Goal: Find specific page/section: Find specific page/section

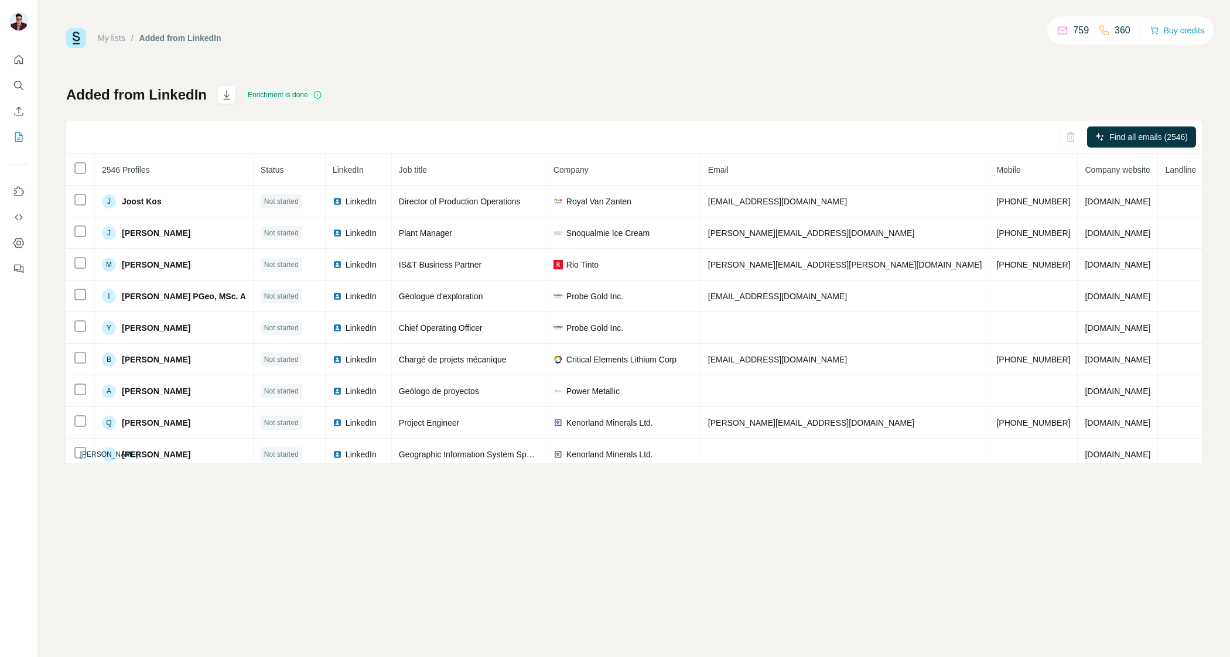
click at [109, 35] on link "My lists" at bounding box center [112, 37] width 28 height 9
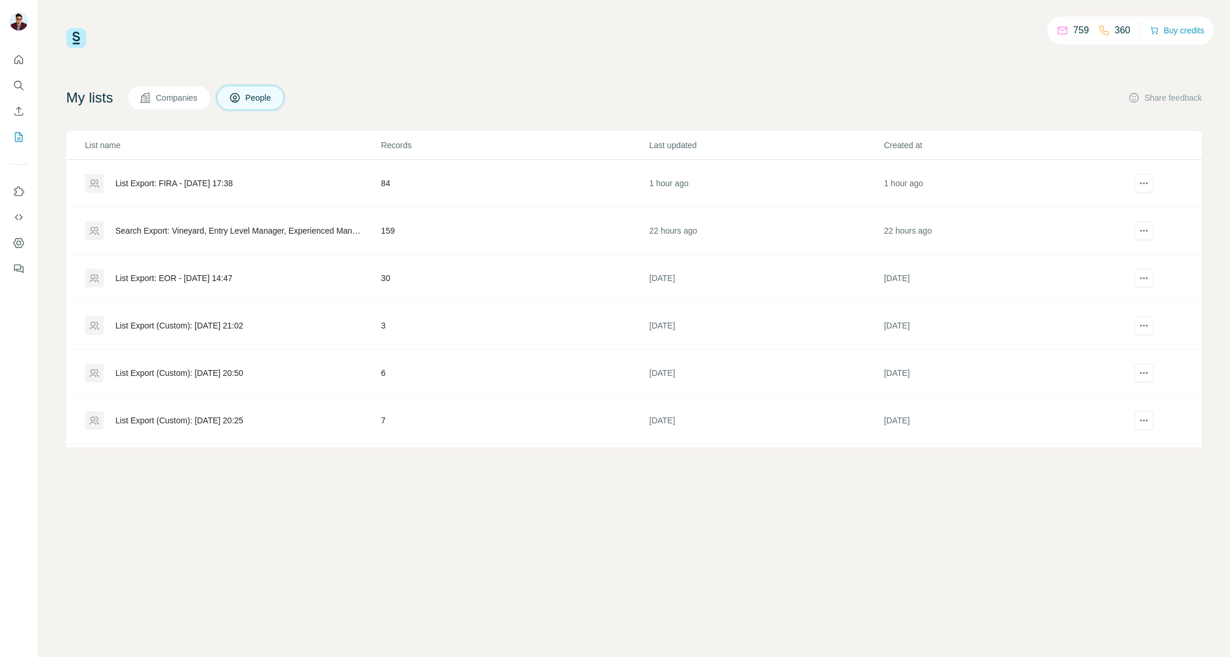
click at [180, 184] on div "List Export: FIRA - [DATE] 17:38" at bounding box center [173, 183] width 117 height 12
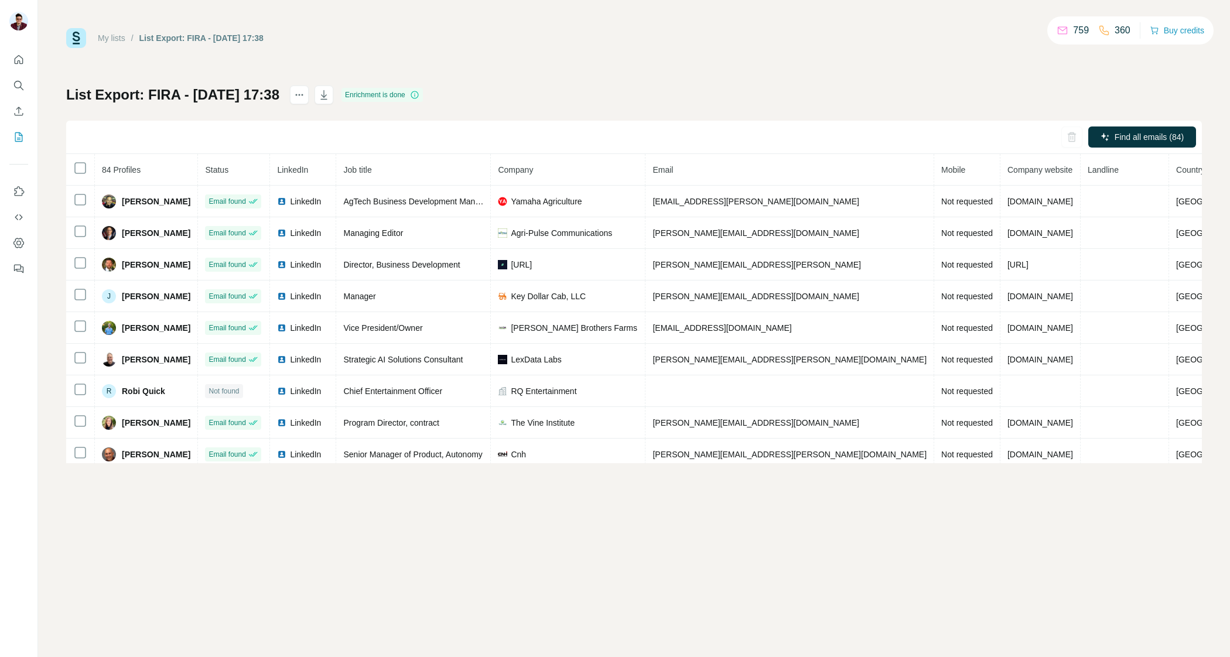
click at [564, 74] on div "My lists / List Export: FIRA - [DATE] 17:38 759 360 Buy credits List Export: FI…" at bounding box center [634, 245] width 1136 height 435
